Goal: Information Seeking & Learning: Learn about a topic

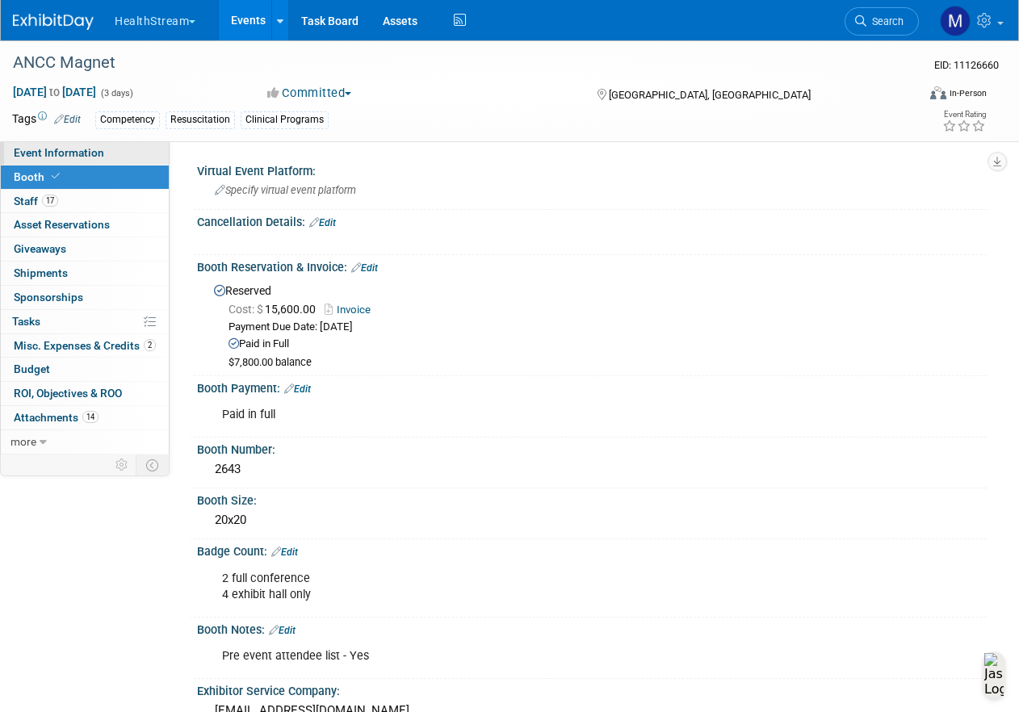
click at [57, 152] on span "Event Information" at bounding box center [59, 152] width 90 height 13
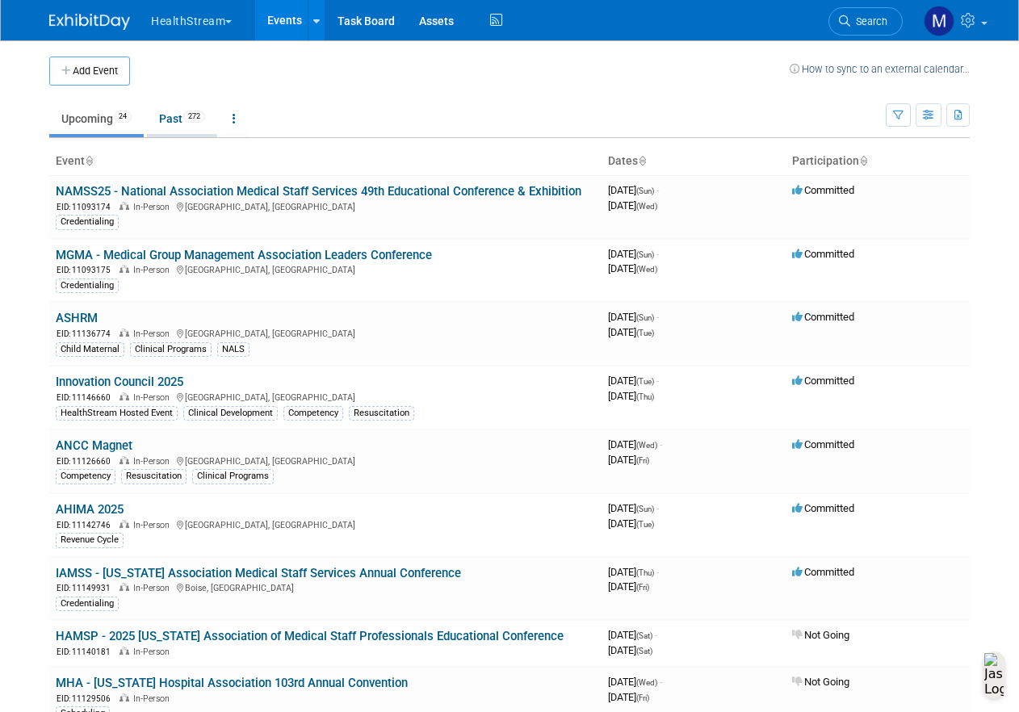
click at [174, 123] on link "Past 272" at bounding box center [182, 118] width 70 height 31
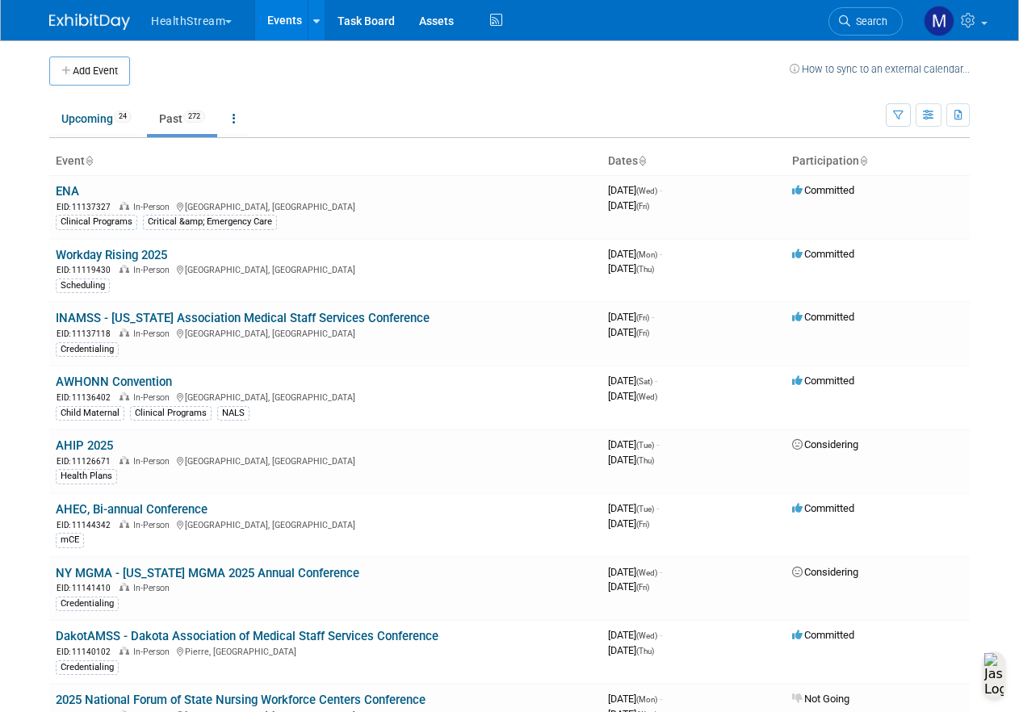
scroll to position [2231, 0]
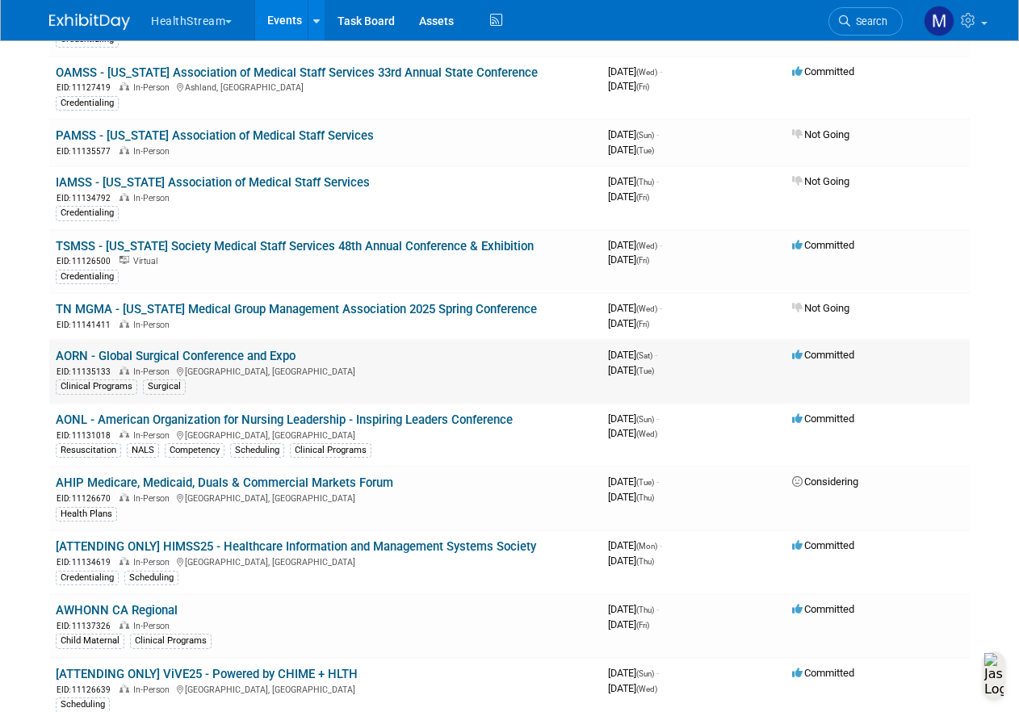
click at [250, 354] on link "AORN - Global Surgical Conference and Expo" at bounding box center [176, 356] width 240 height 15
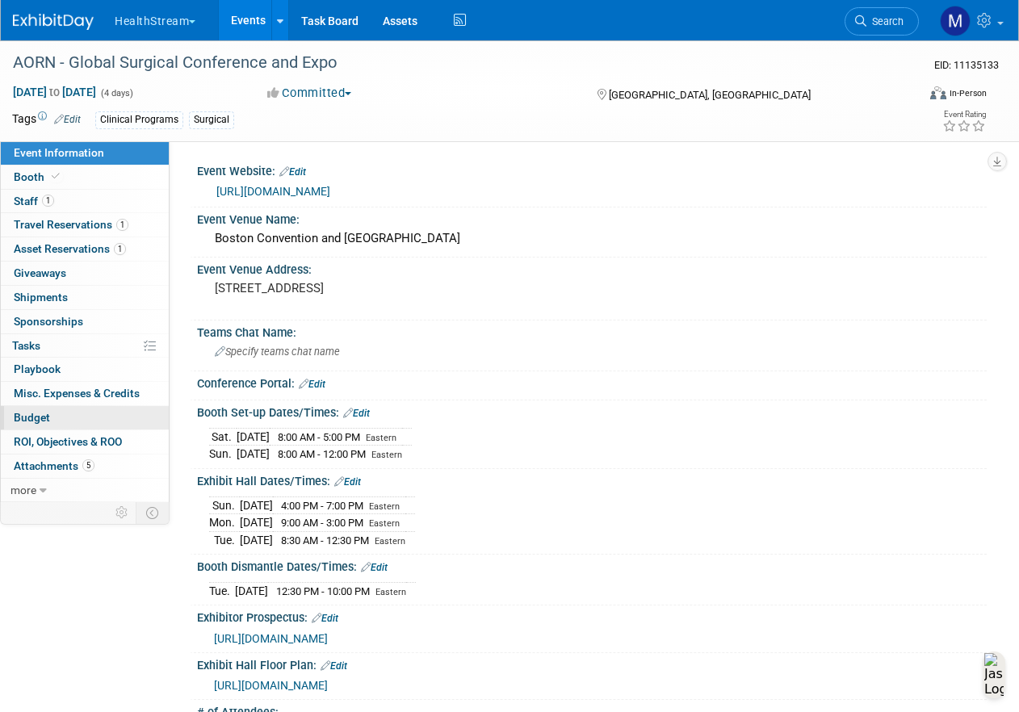
click at [118, 417] on link "Budget" at bounding box center [85, 417] width 168 height 23
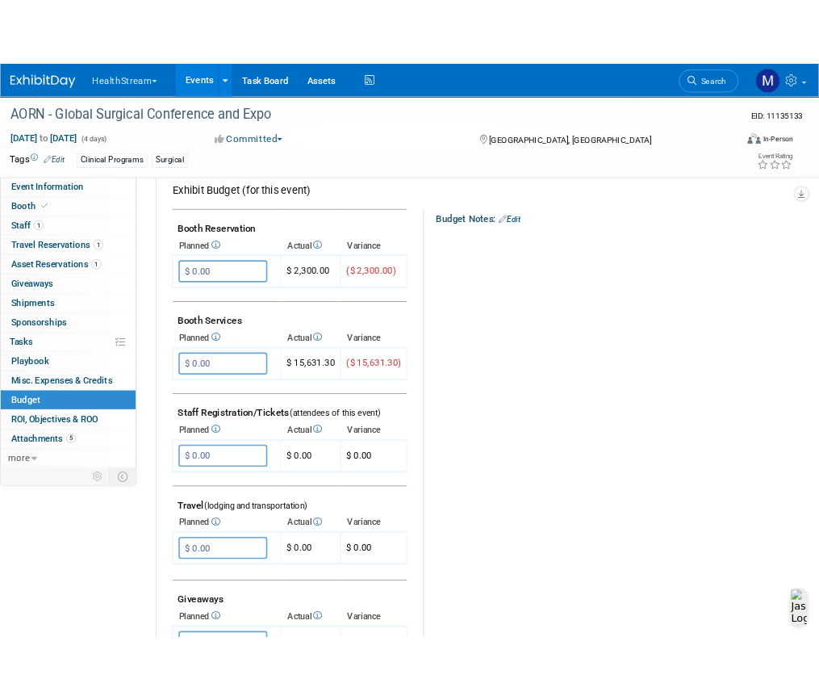
scroll to position [220, 0]
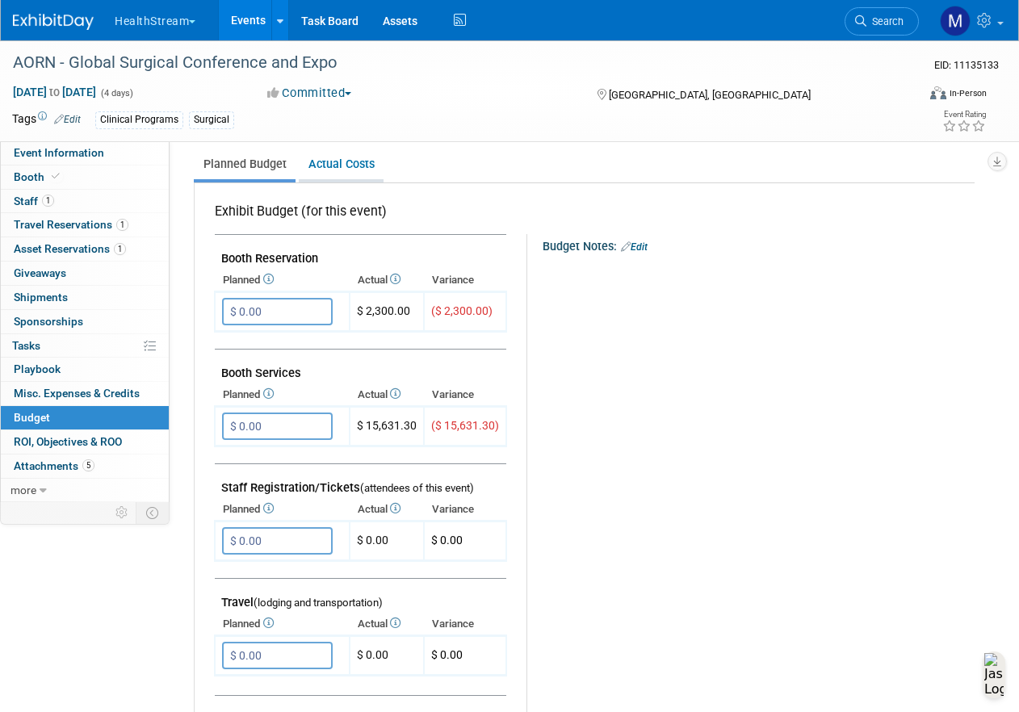
click at [356, 170] on link "Actual Costs" at bounding box center [341, 164] width 85 height 30
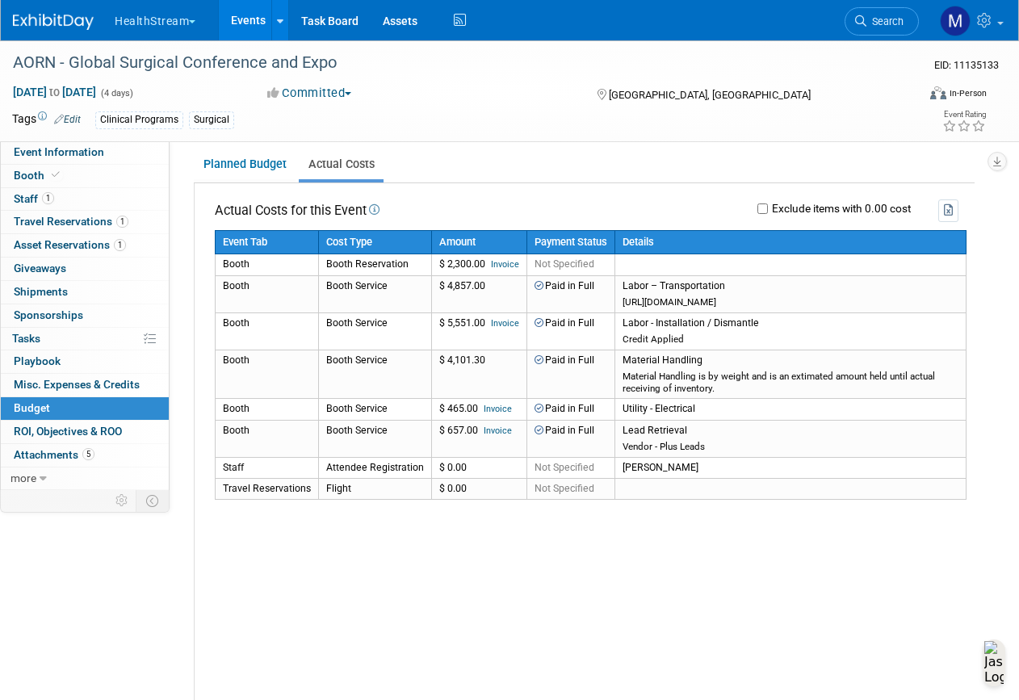
click at [394, 505] on div "Actual Costs for this Event Exclude items with 0.00 cost Event Tab" at bounding box center [585, 586] width 780 height 807
